Goal: Task Accomplishment & Management: Use online tool/utility

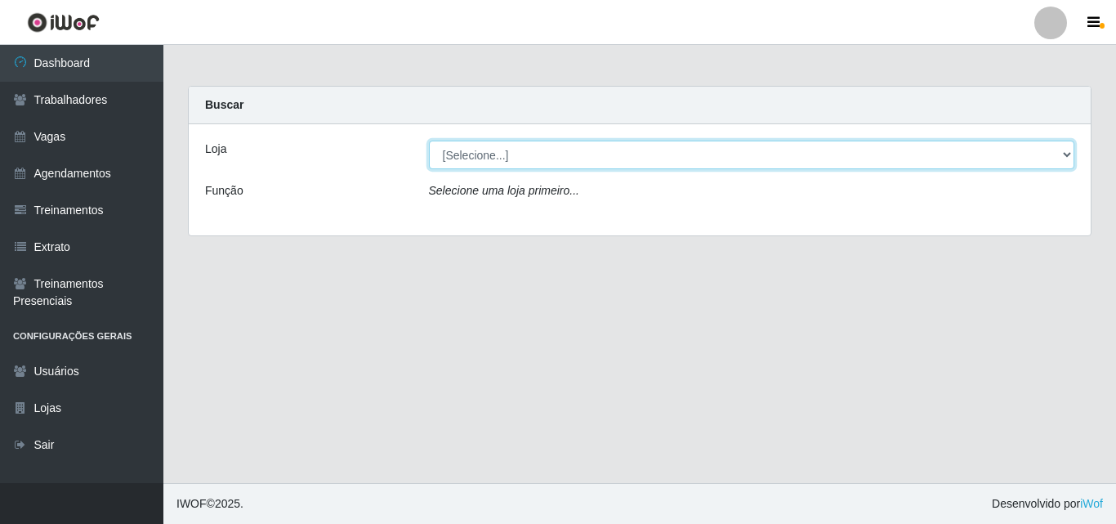
click at [1057, 153] on select "[Selecione...] Leta - Arco-Mix Cajueiro Seco" at bounding box center [752, 155] width 646 height 29
select select "482"
click at [429, 141] on select "[Selecione...] Leta - Arco-Mix Cajueiro Seco" at bounding box center [752, 155] width 646 height 29
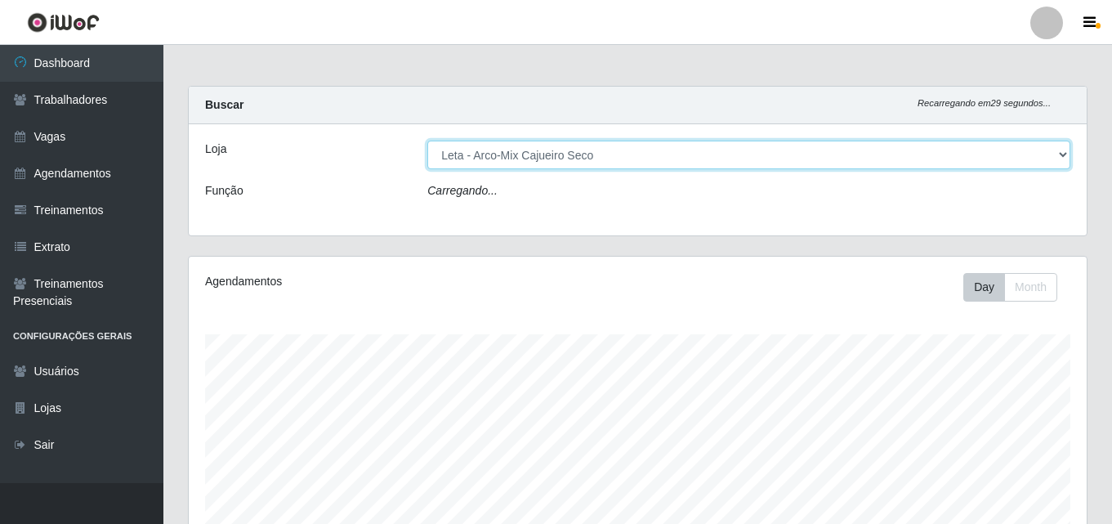
scroll to position [339, 898]
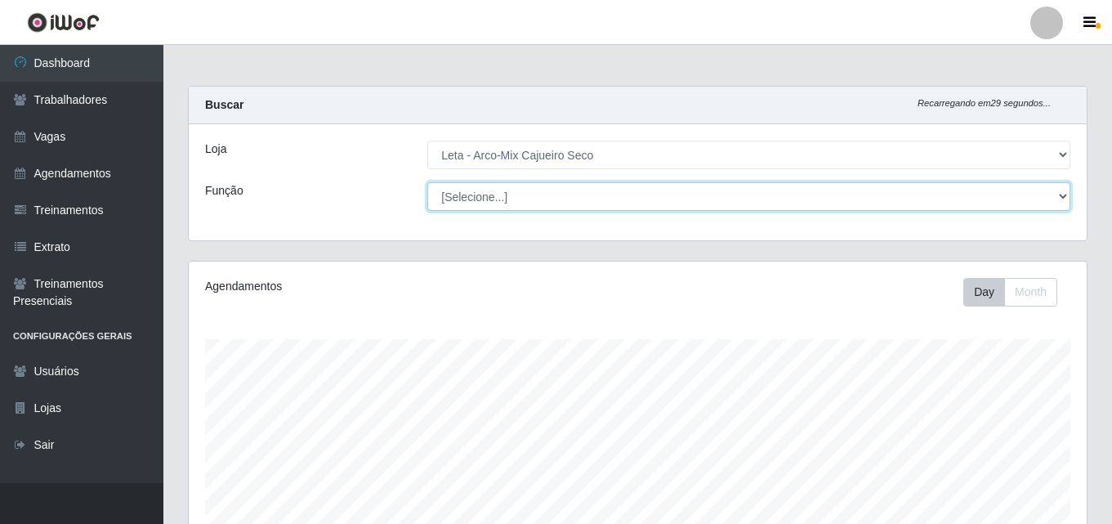
click at [1068, 196] on select "[Selecione...] Promotor" at bounding box center [748, 196] width 643 height 29
select select "129"
click at [427, 182] on select "[Selecione...] Promotor" at bounding box center [748, 196] width 643 height 29
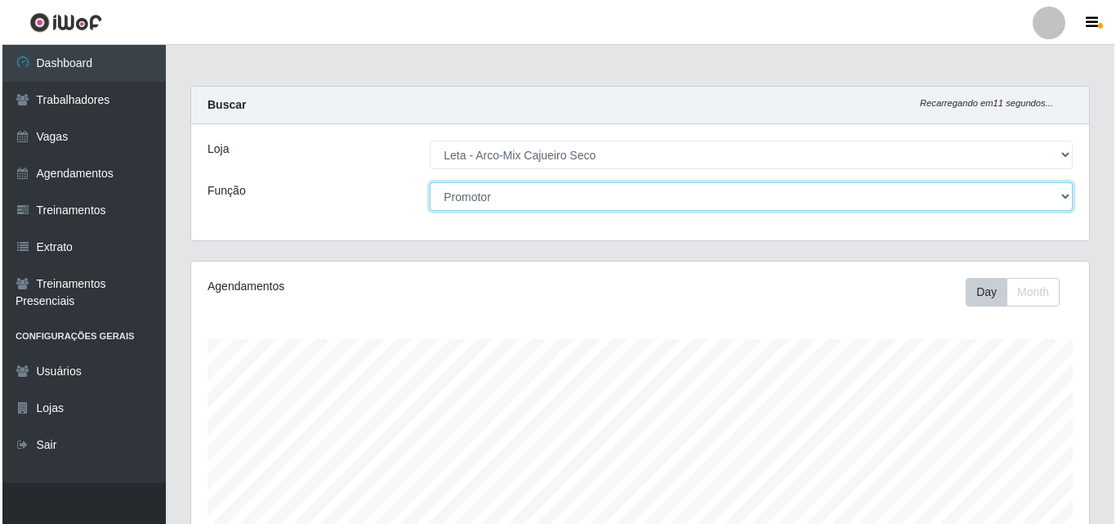
scroll to position [355, 0]
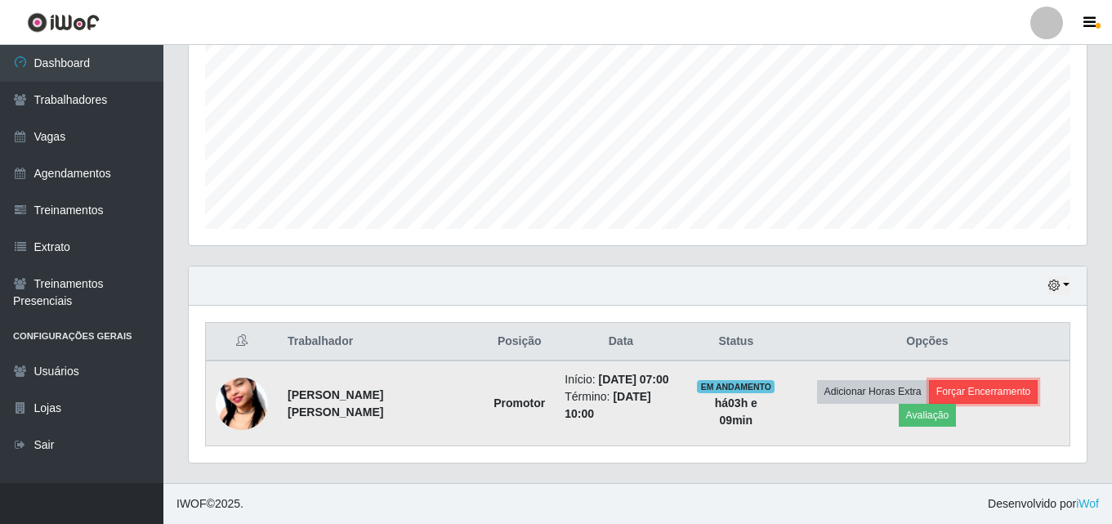
click at [952, 391] on button "Forçar Encerramento" at bounding box center [983, 391] width 109 height 23
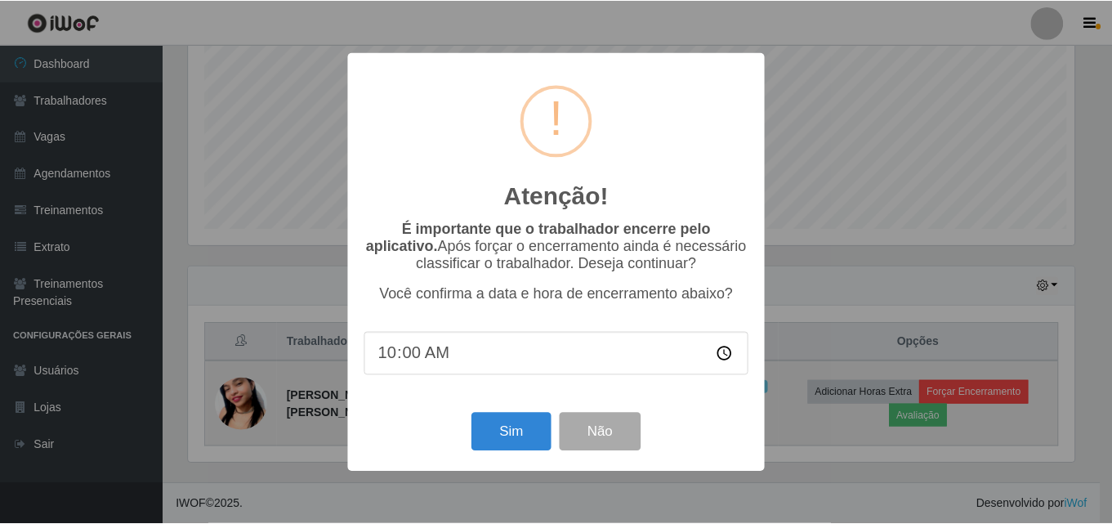
scroll to position [339, 890]
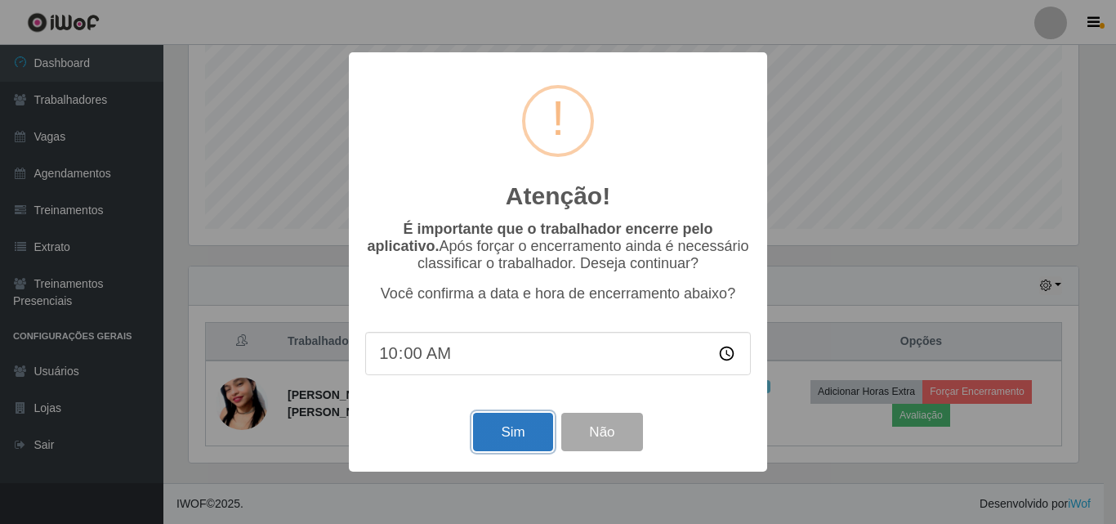
click at [495, 444] on button "Sim" at bounding box center [512, 432] width 79 height 38
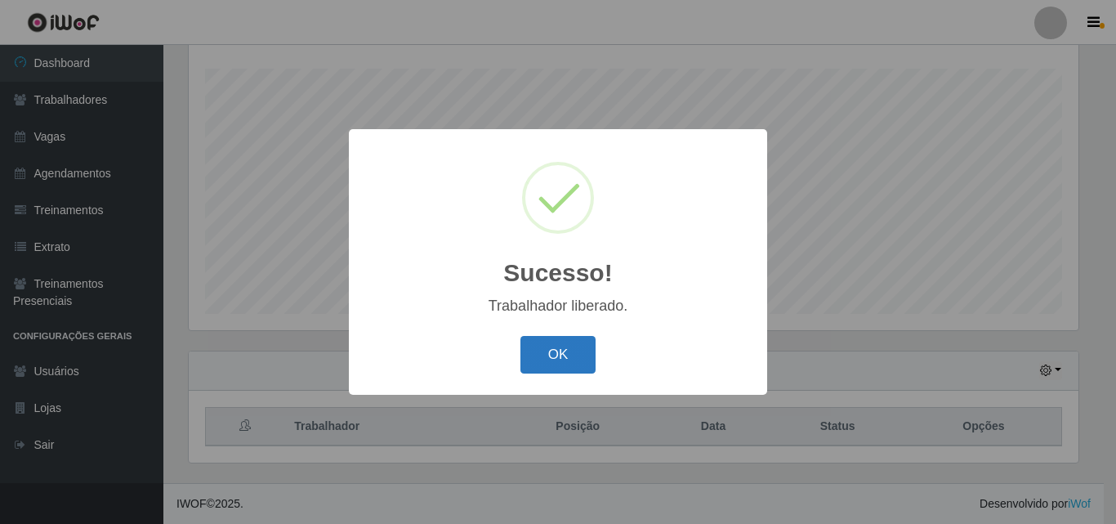
click at [570, 350] on button "OK" at bounding box center [558, 355] width 76 height 38
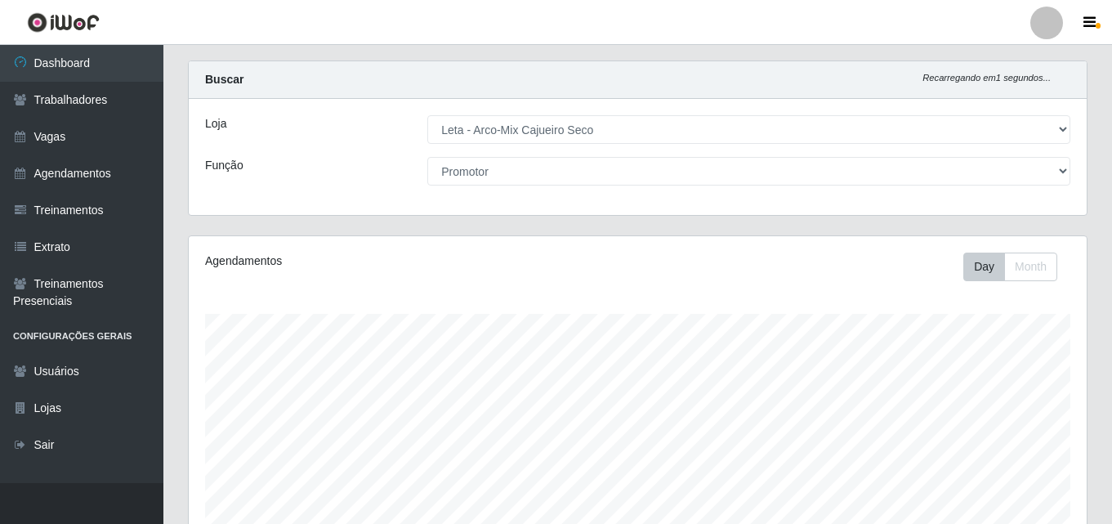
scroll to position [0, 0]
